Goal: Task Accomplishment & Management: Manage account settings

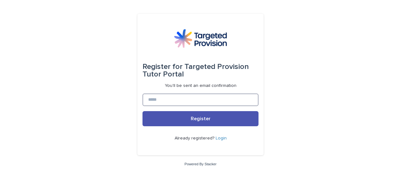
click at [166, 101] on input at bounding box center [201, 100] width 116 height 13
type input "**********"
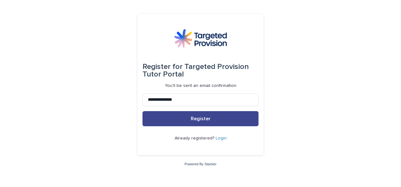
click at [200, 114] on button "Register" at bounding box center [201, 118] width 116 height 15
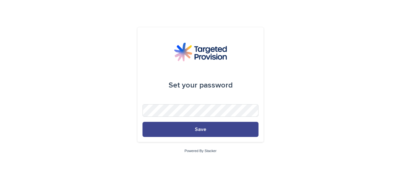
click at [202, 130] on span "Save" at bounding box center [200, 129] width 11 height 5
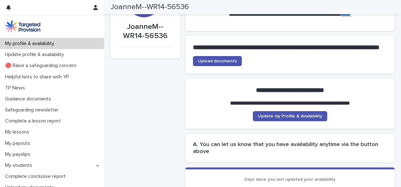
scroll to position [46, 0]
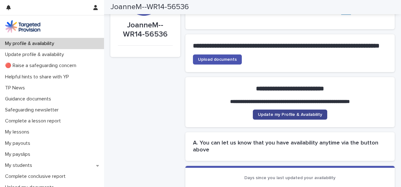
click at [284, 120] on link "Update my Profile & Availability" at bounding box center [290, 115] width 74 height 10
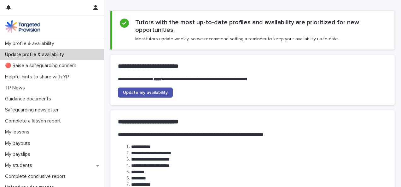
scroll to position [39, 0]
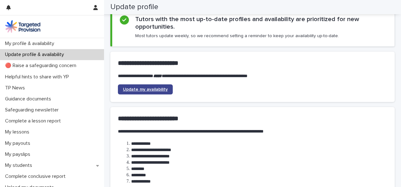
click at [150, 92] on link "Update my availability" at bounding box center [145, 90] width 55 height 10
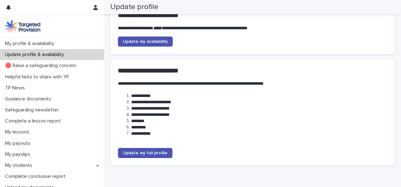
scroll to position [88, 0]
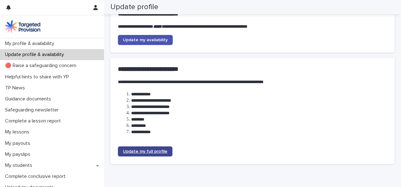
click at [148, 154] on link "Update my full profile" at bounding box center [145, 152] width 55 height 10
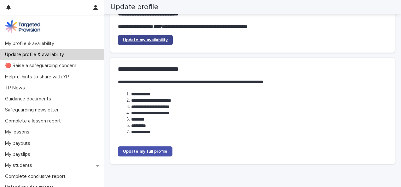
click at [159, 40] on span "Update my availability" at bounding box center [145, 40] width 45 height 4
